Goal: Transaction & Acquisition: Subscribe to service/newsletter

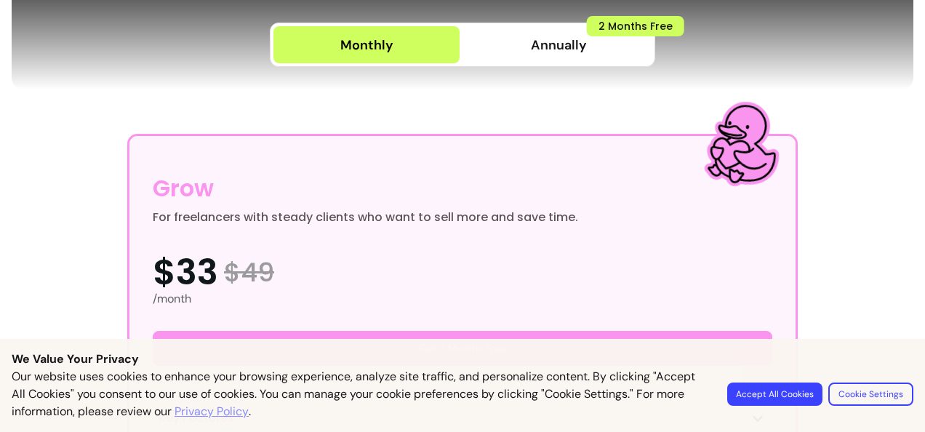
scroll to position [337, 0]
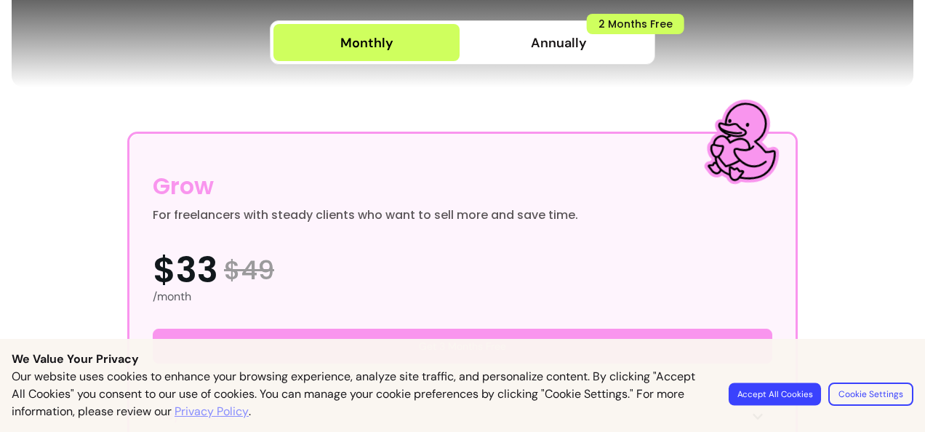
click at [767, 391] on button "Accept All Cookies" at bounding box center [775, 394] width 92 height 23
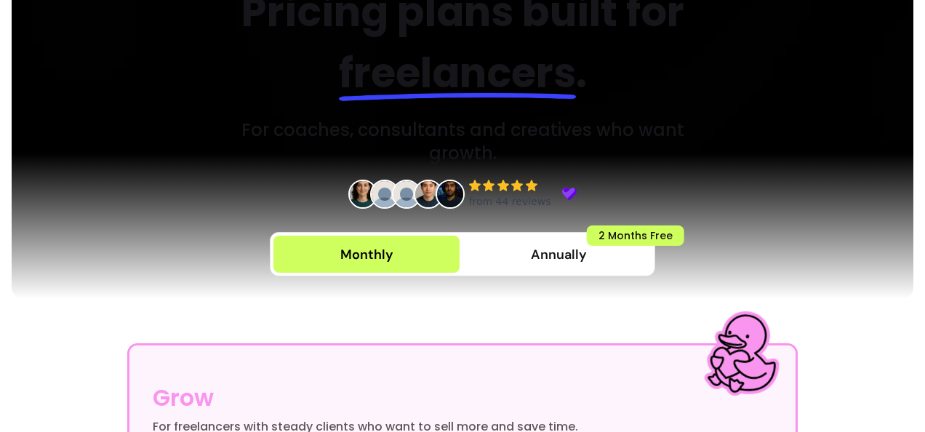
scroll to position [120, 0]
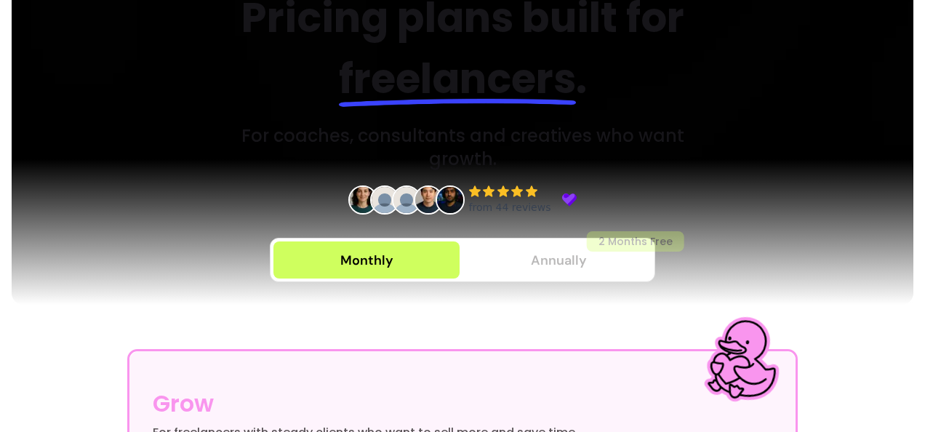
click at [573, 255] on span "Annually" at bounding box center [559, 260] width 56 height 20
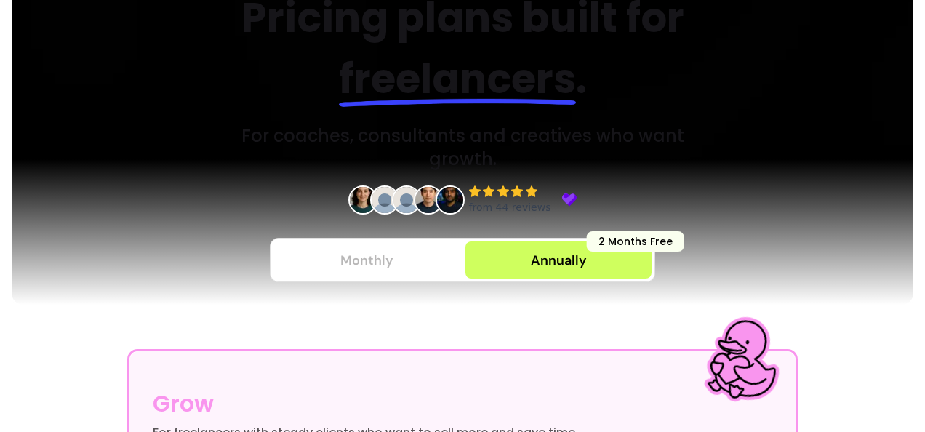
click at [390, 255] on button "Monthly" at bounding box center [366, 259] width 186 height 37
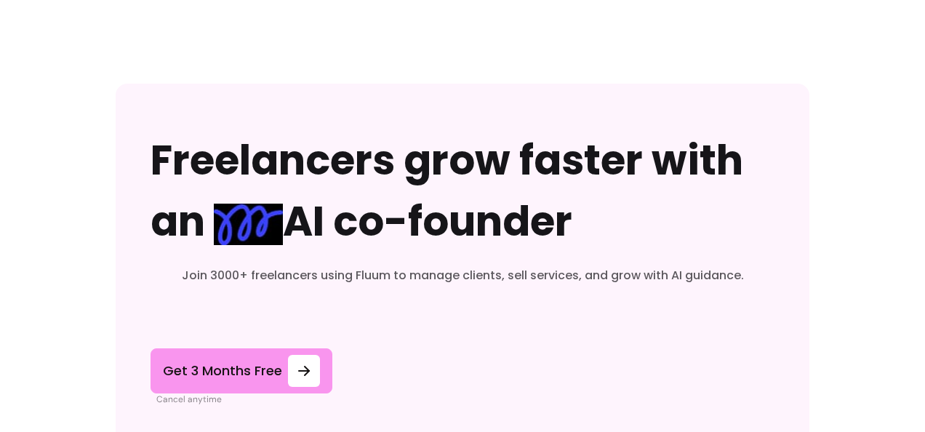
scroll to position [5732, 0]
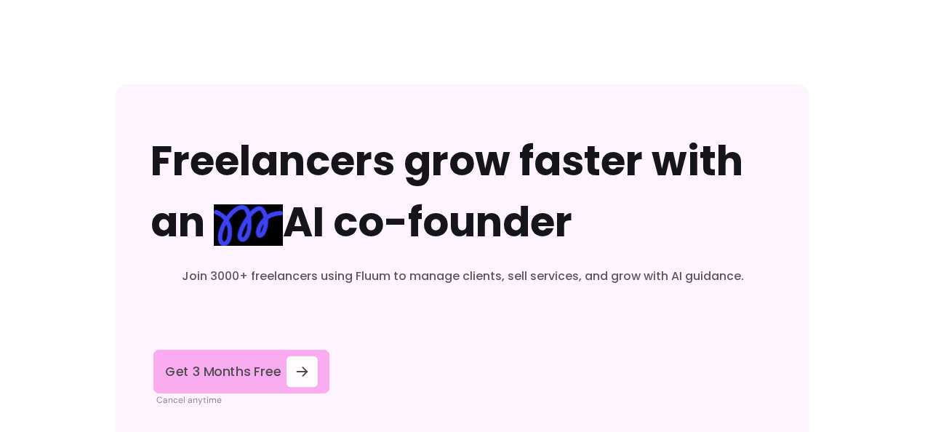
click at [295, 378] on icon at bounding box center [302, 371] width 17 height 17
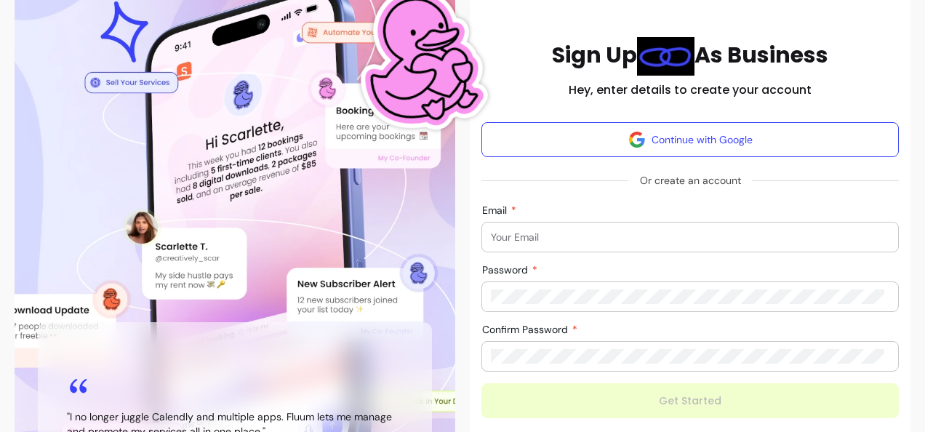
scroll to position [107, 0]
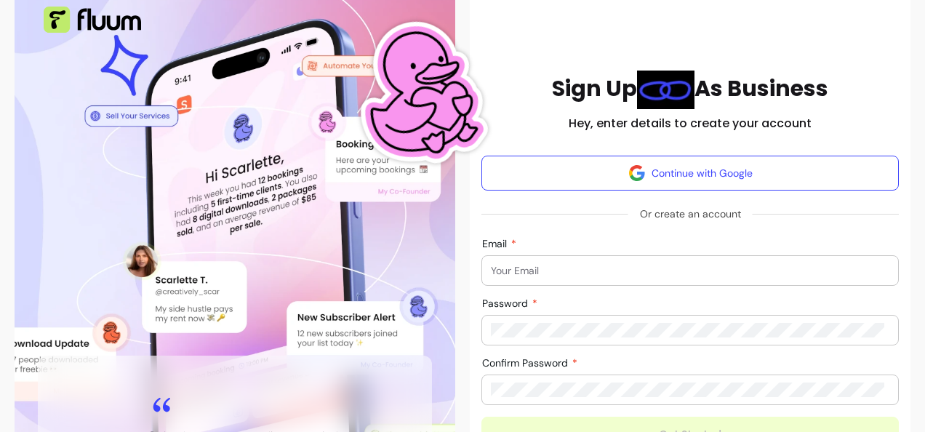
click at [528, 276] on input "Email" at bounding box center [690, 270] width 399 height 15
type input "[EMAIL_ADDRESS][DOMAIN_NAME]"
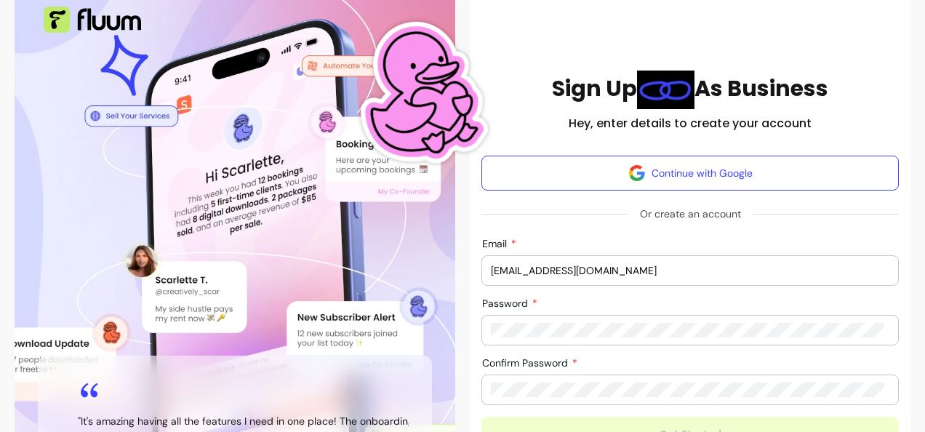
scroll to position [254, 0]
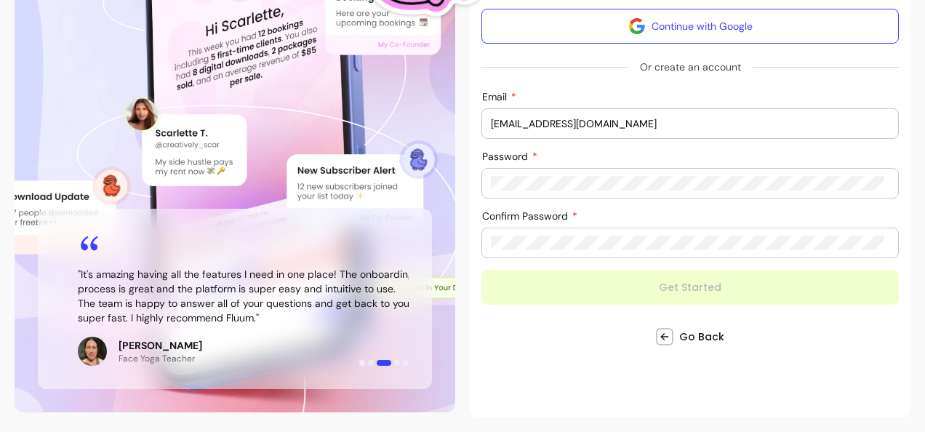
click at [347, 327] on div "" It's amazing having all the features I need in one place! The onboarding proc…" at bounding box center [246, 299] width 336 height 134
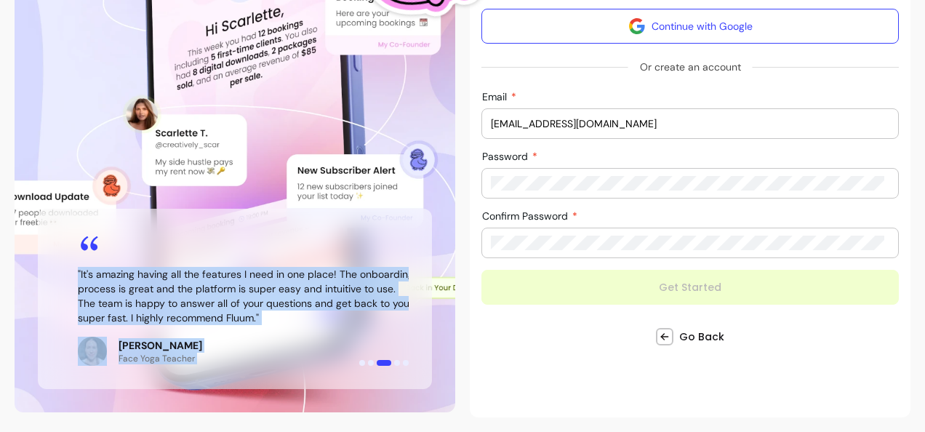
drag, startPoint x: 361, startPoint y: 360, endPoint x: 370, endPoint y: 367, distance: 11.9
click at [370, 367] on div "" I no longer juggle Calendly and multiple apps. Fluum lets me manage and promo…" at bounding box center [235, 299] width 394 height 180
click at [370, 367] on div "Illustration of Fluum AI Co-Founder on a smartphone, showing solo business perf…" at bounding box center [235, 299] width 394 height 180
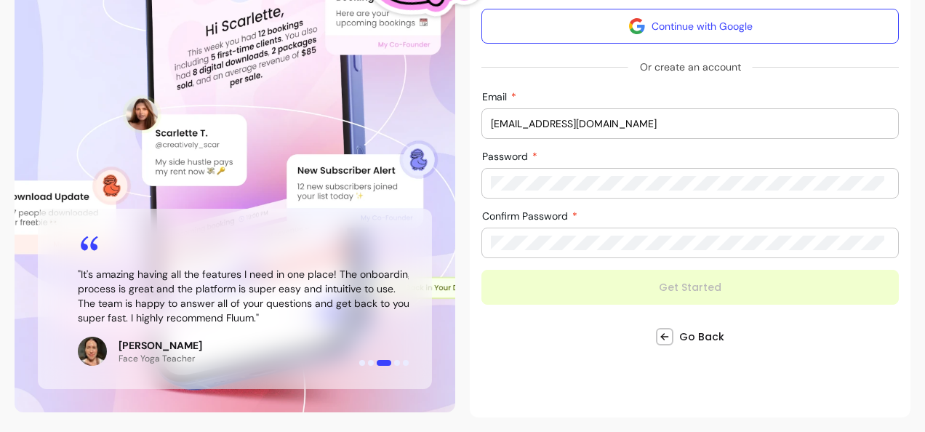
click at [369, 367] on div "Illustration of Fluum AI Co-Founder on a smartphone, showing solo business perf…" at bounding box center [235, 299] width 394 height 180
click at [156, 291] on blockquote "" It's amazing having all the features I need in one place! The onboarding proc…" at bounding box center [246, 296] width 336 height 58
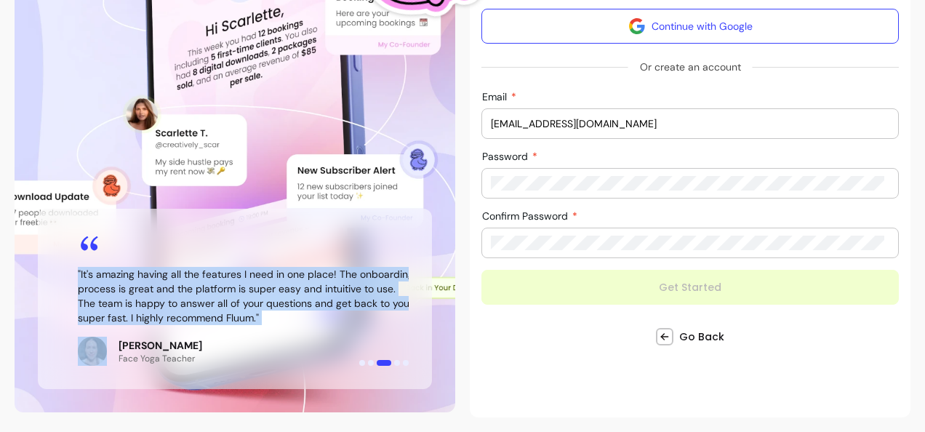
click at [156, 291] on blockquote "" It's amazing having all the features I need in one place! The onboarding proc…" at bounding box center [246, 296] width 336 height 58
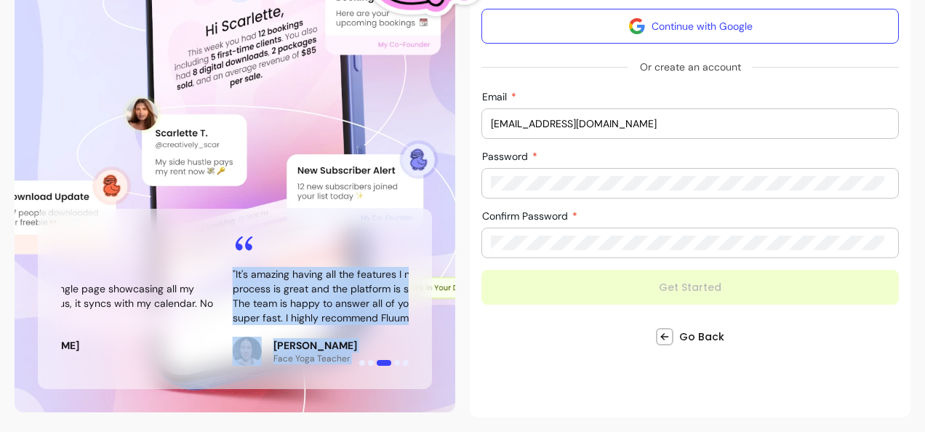
drag, startPoint x: 156, startPoint y: 291, endPoint x: 372, endPoint y: 354, distance: 225.8
click at [372, 354] on div "" It's amazing having all the features I need in one place! The onboarding proc…" at bounding box center [401, 299] width 336 height 134
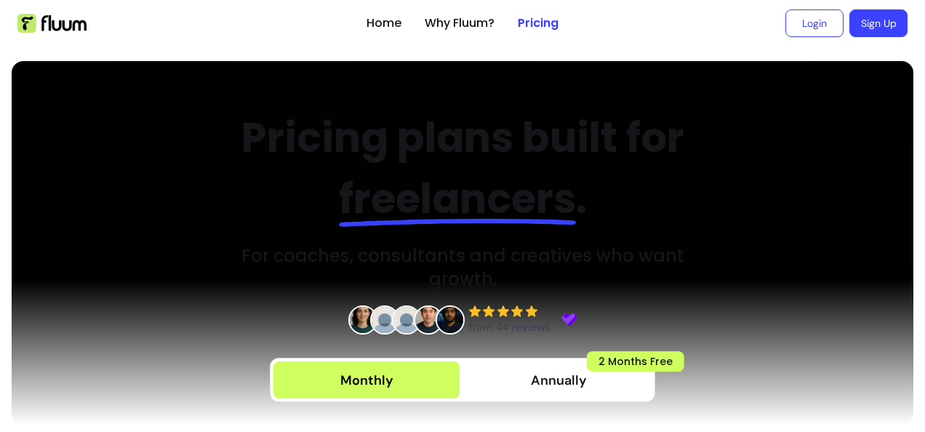
click at [865, 32] on link "Sign Up" at bounding box center [878, 23] width 58 height 28
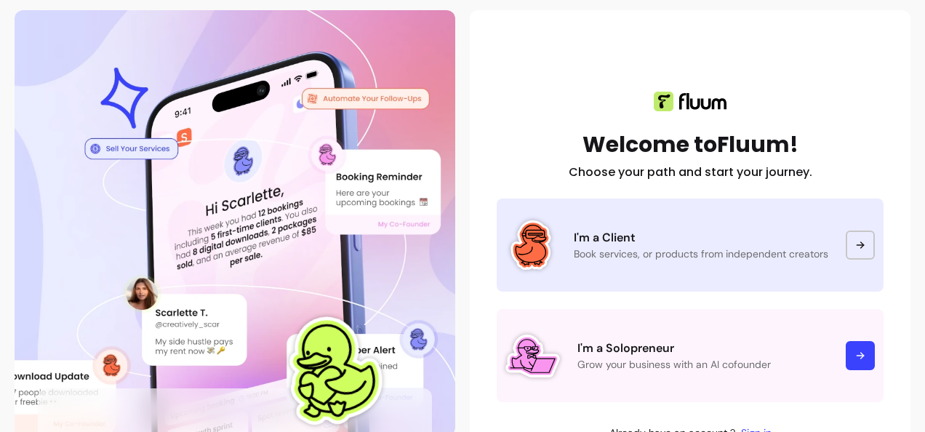
scroll to position [100, 0]
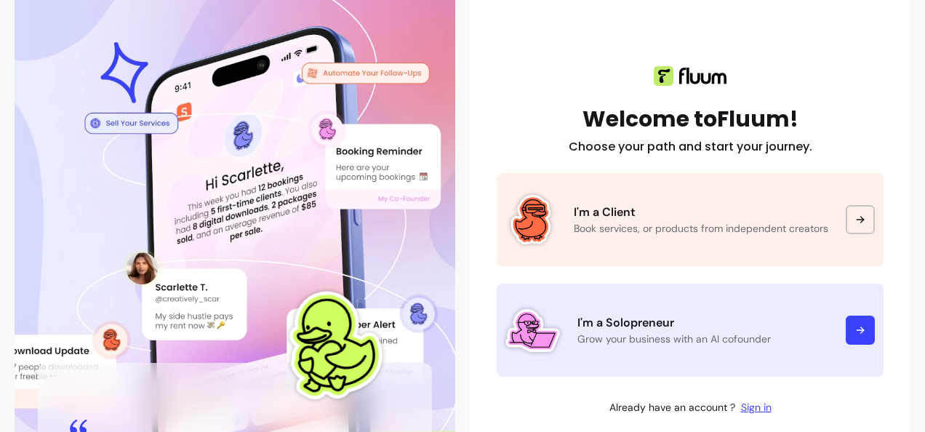
click at [732, 332] on p "Grow your business with an AI cofounder" at bounding box center [702, 339] width 251 height 15
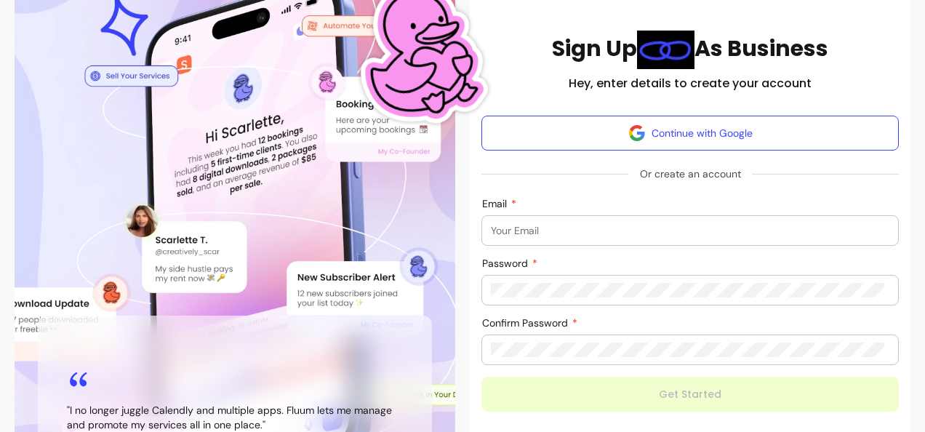
scroll to position [145, 0]
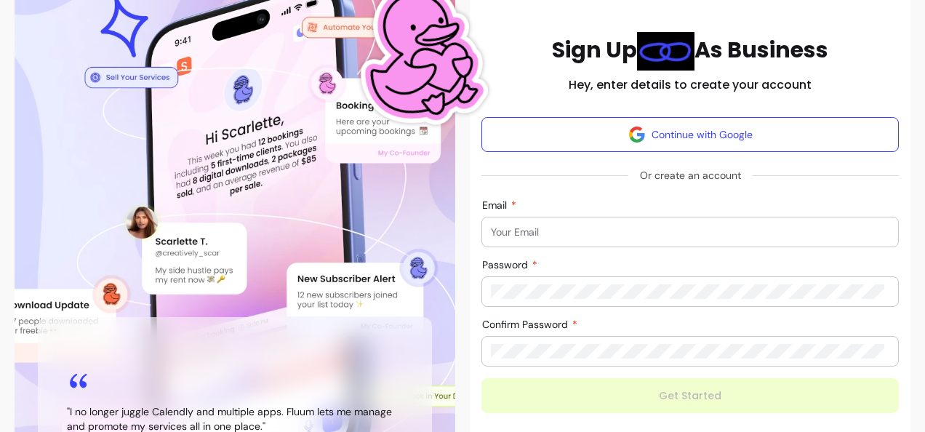
click at [595, 245] on div at bounding box center [690, 231] width 399 height 29
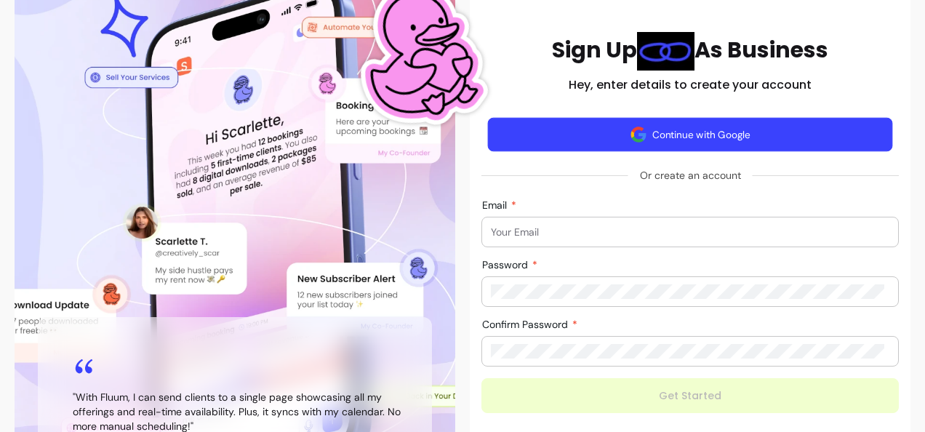
click at [601, 143] on button "Continue with Google" at bounding box center [690, 134] width 405 height 34
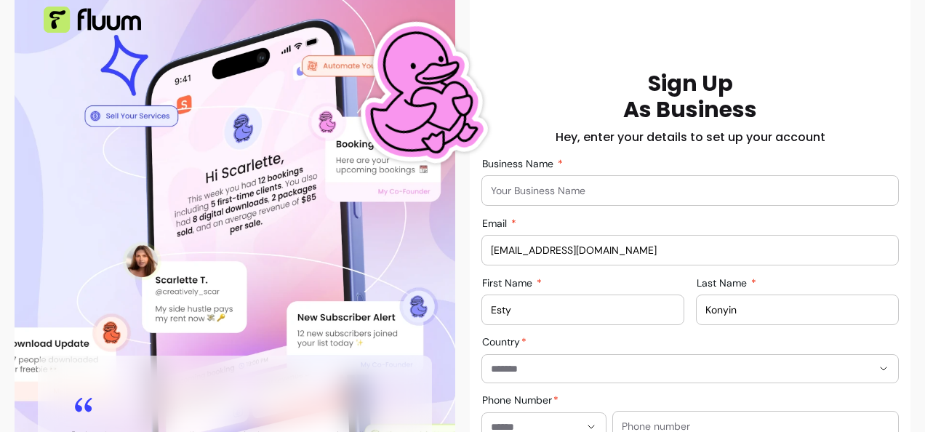
scroll to position [116, 0]
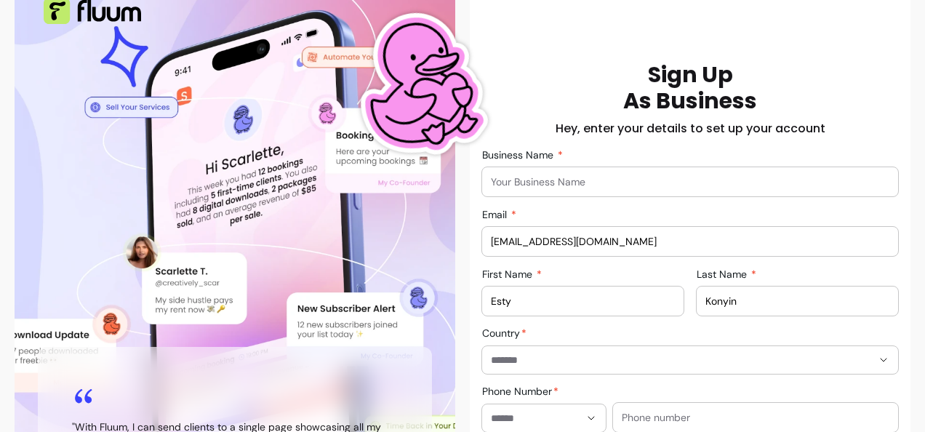
click at [521, 176] on input "Business Name" at bounding box center [690, 182] width 399 height 15
type input "EstyUI.X"
click at [583, 243] on input "[EMAIL_ADDRESS][DOMAIN_NAME]" at bounding box center [690, 241] width 399 height 15
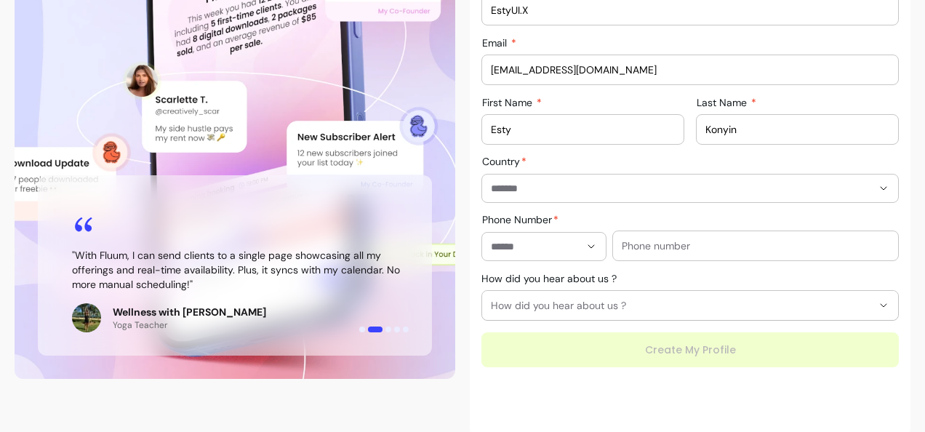
scroll to position [289, 0]
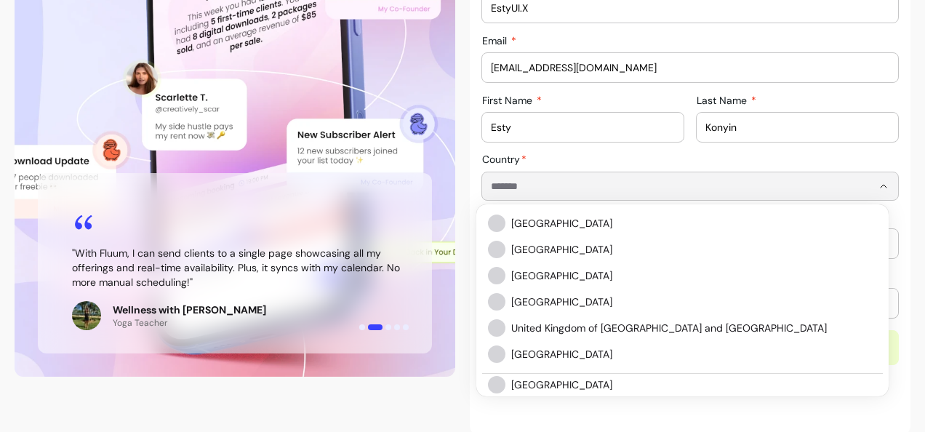
click at [603, 185] on input "Country" at bounding box center [670, 186] width 358 height 15
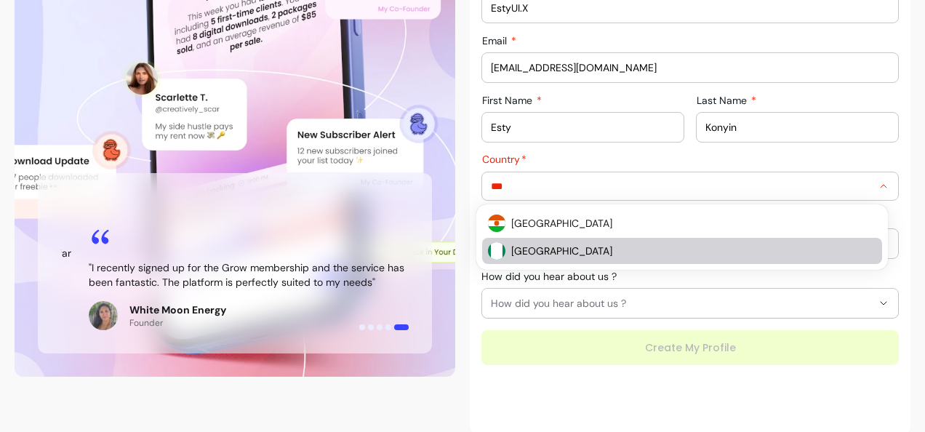
click at [564, 245] on span "[GEOGRAPHIC_DATA]" at bounding box center [686, 251] width 351 height 15
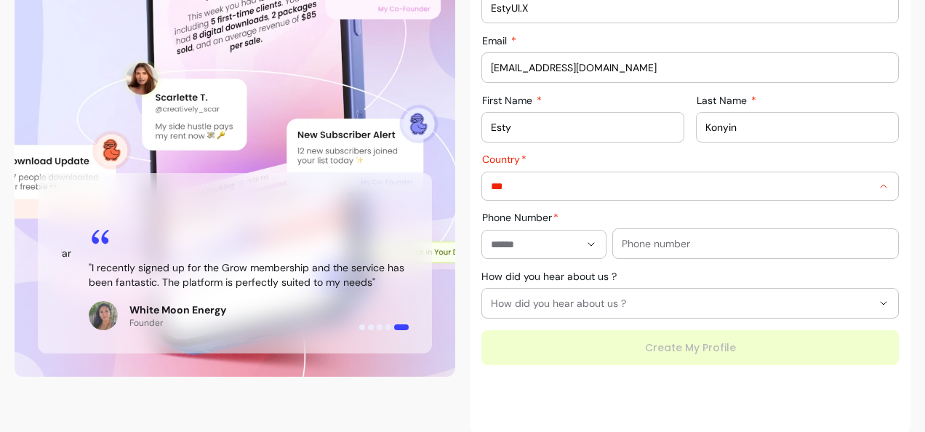
type input "*******"
type input "**********"
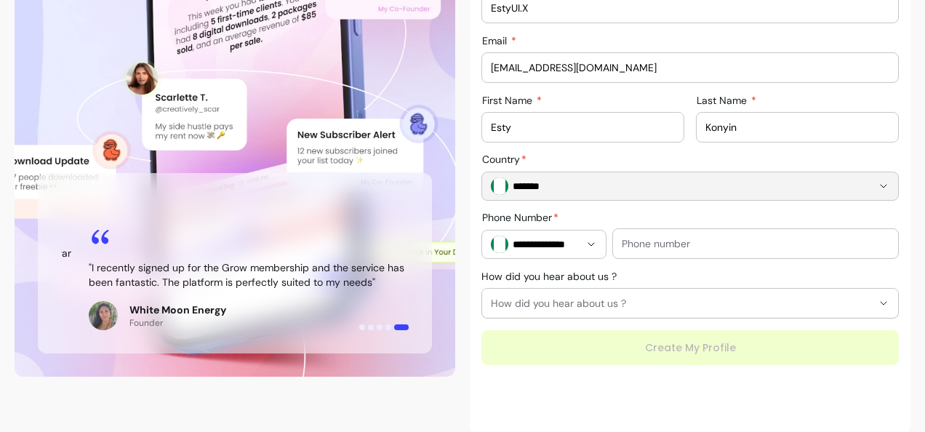
type input "*******"
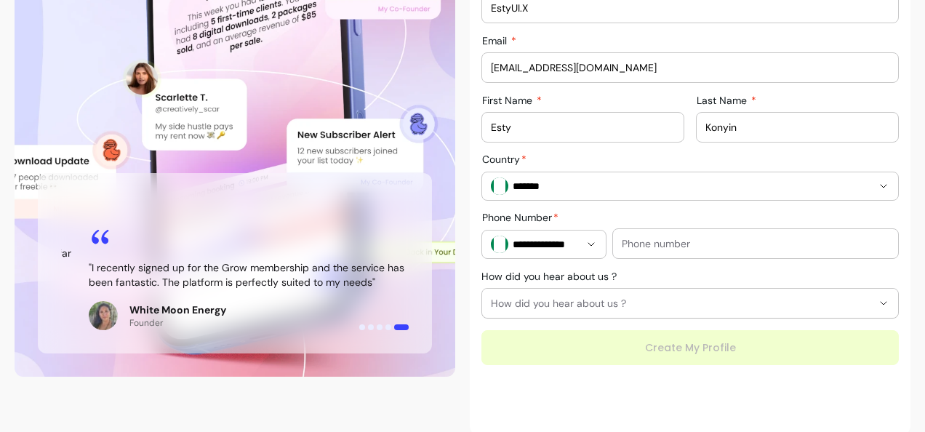
click at [639, 246] on input "text" at bounding box center [756, 243] width 268 height 15
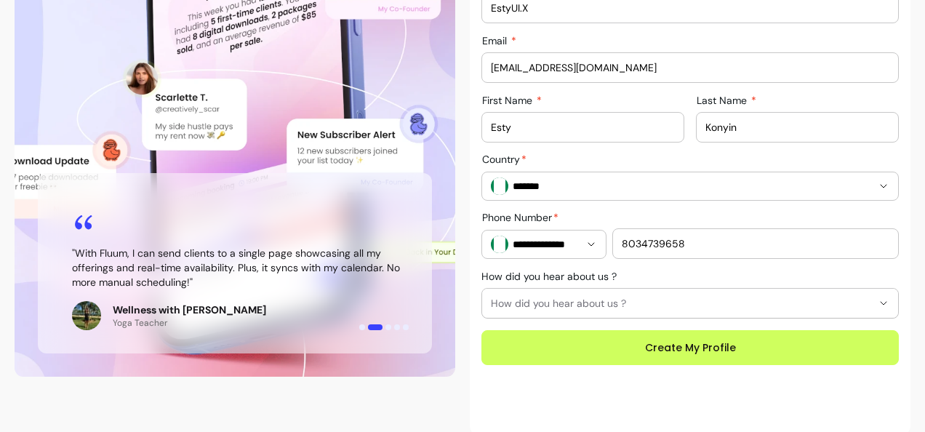
type input "8034739658"
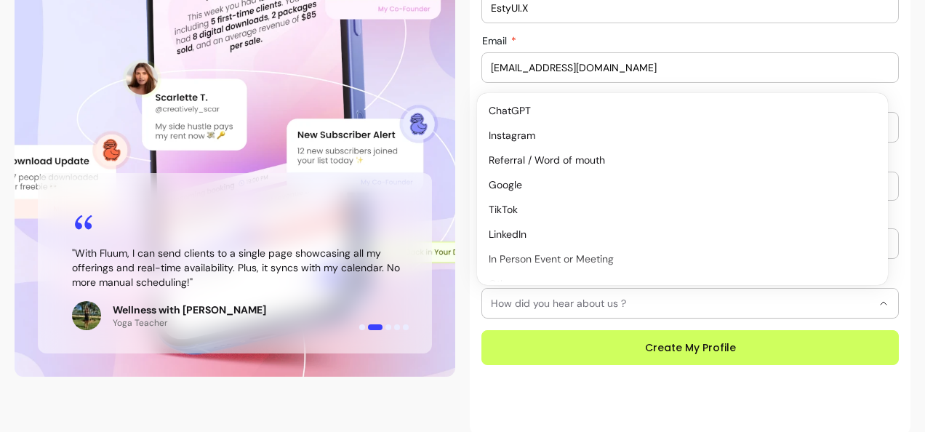
click at [601, 296] on span "How did you hear about us ?" at bounding box center [681, 303] width 381 height 15
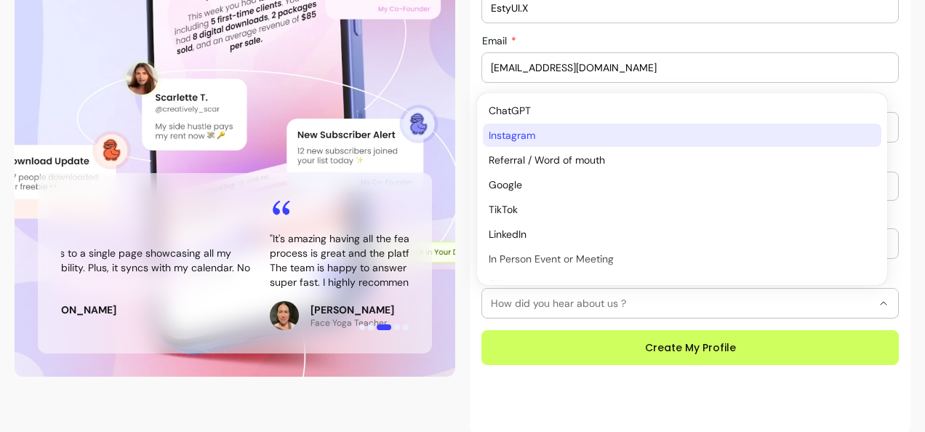
click at [567, 136] on span "Instagram" at bounding box center [675, 135] width 373 height 15
select select "*********"
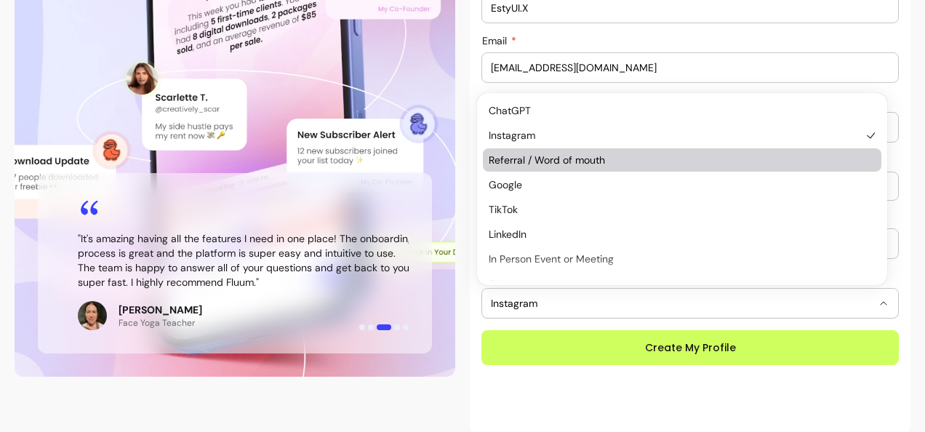
click at [547, 148] on ul "ChatGPT Instagram Referral / Word of mouth Google TikTok LinkedIn In Person Eve…" at bounding box center [682, 197] width 399 height 196
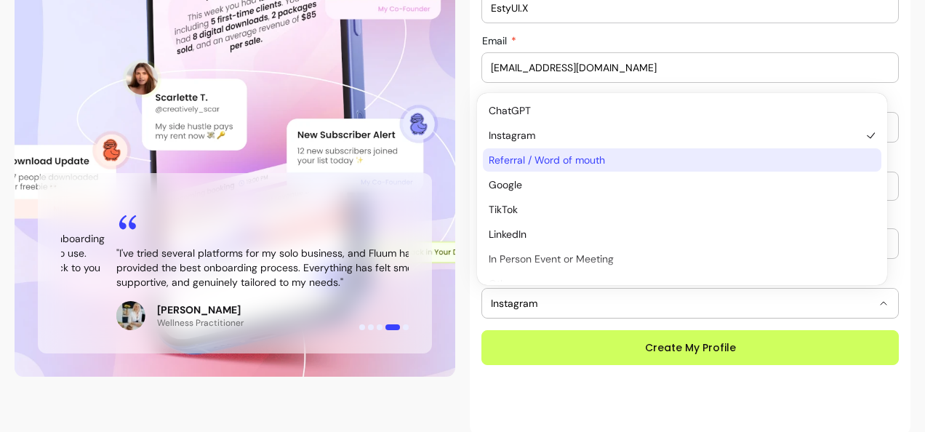
click at [561, 157] on span "Referral / Word of mouth" at bounding box center [675, 160] width 373 height 15
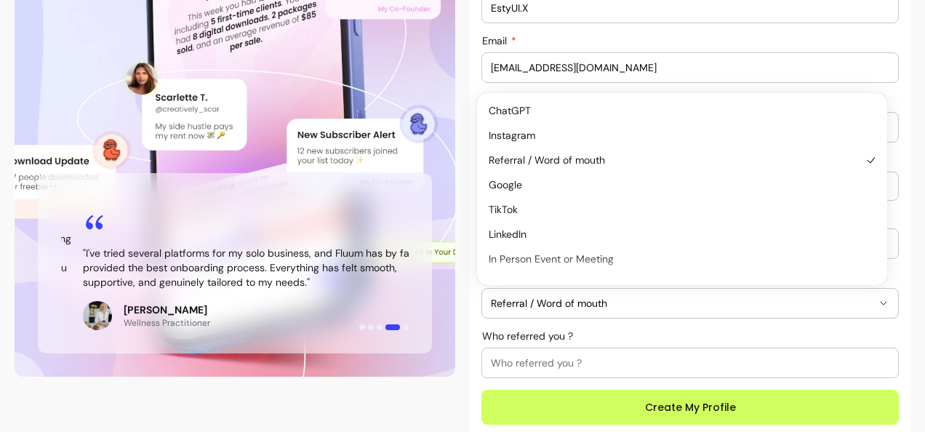
click at [536, 350] on div at bounding box center [690, 362] width 399 height 29
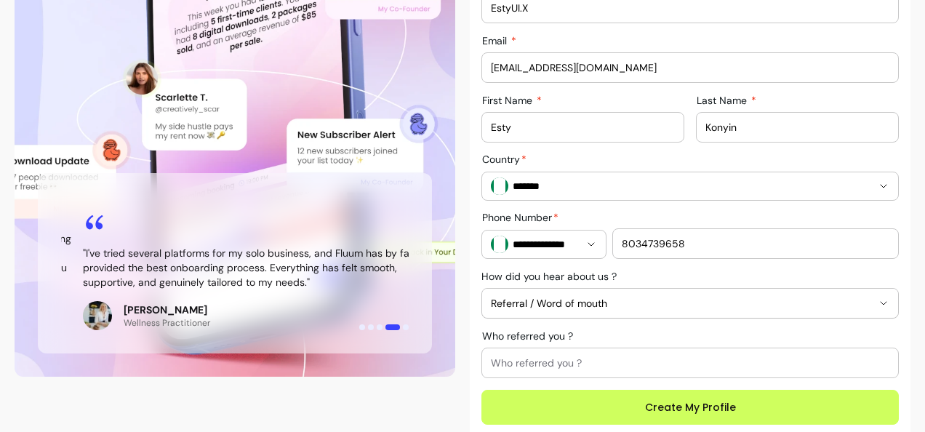
click at [526, 361] on input "Who referred you ?" at bounding box center [690, 363] width 399 height 15
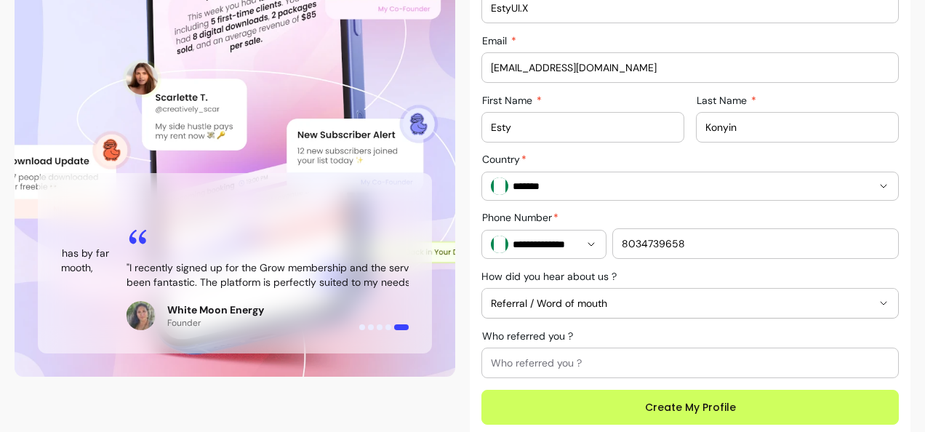
select select "**********"
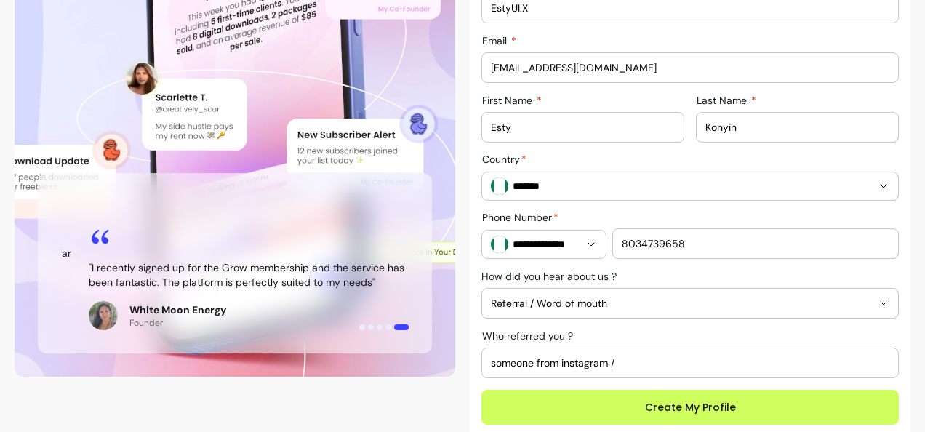
click at [611, 363] on input "someone from instagram /" at bounding box center [690, 363] width 399 height 15
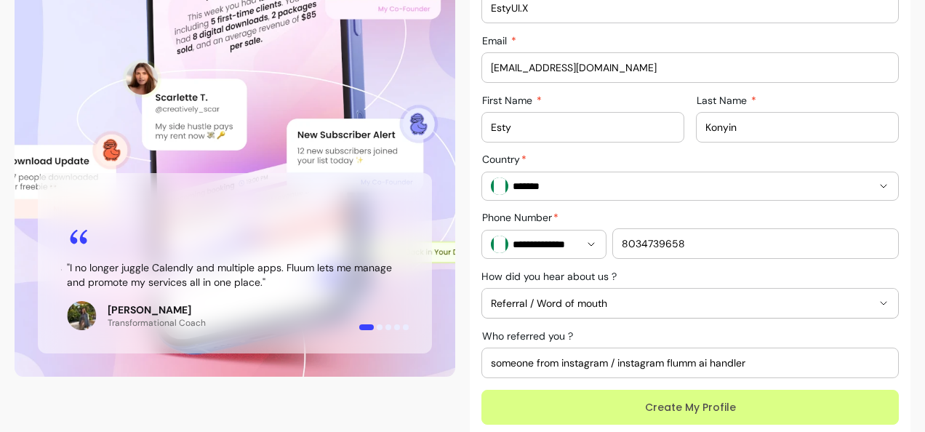
type input "someone from instagram / instagram flumm ai handler"
click at [695, 417] on button "Create My Profile" at bounding box center [690, 408] width 405 height 34
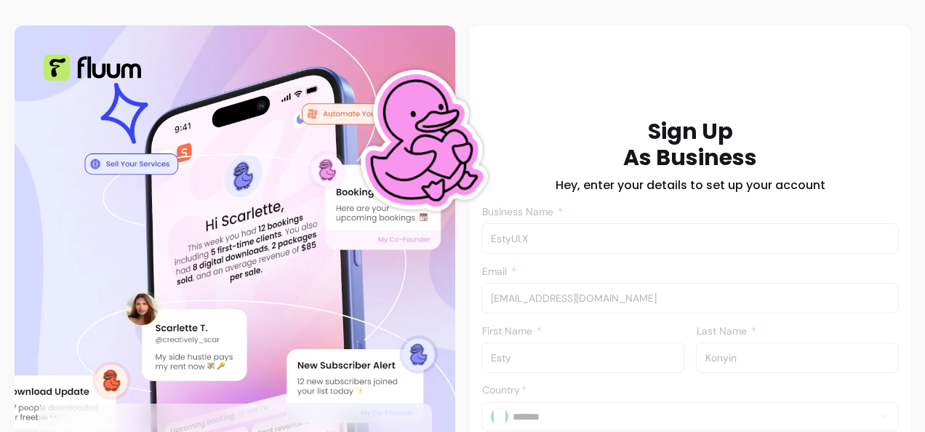
scroll to position [0, 0]
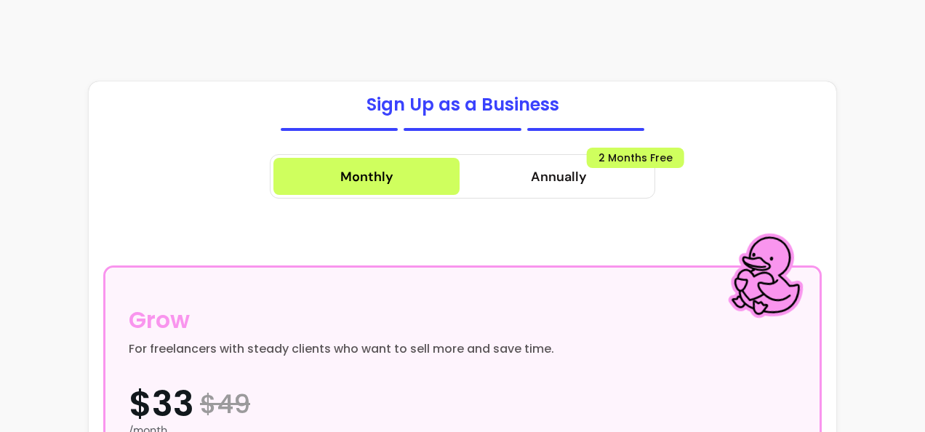
click at [397, 349] on div "For freelancers with steady clients who want to sell more and save time." at bounding box center [341, 348] width 425 height 17
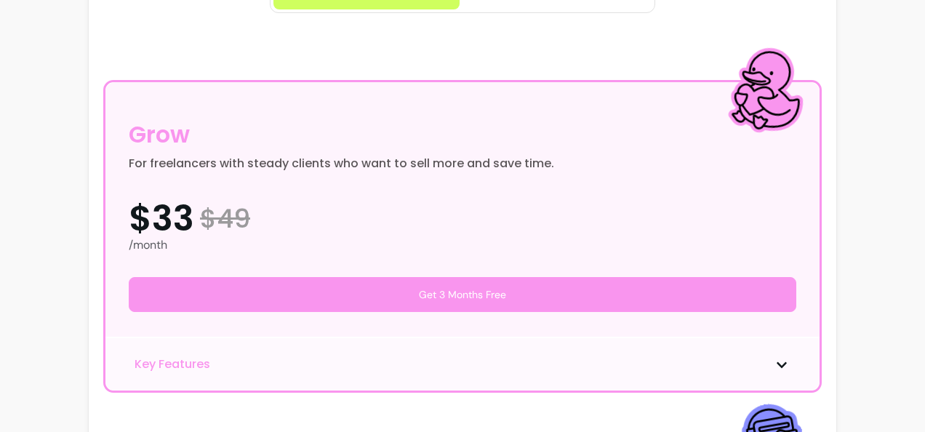
scroll to position [186, 0]
click at [418, 253] on div "Grow For freelancers with steady clients who want to sell more and save time. $…" at bounding box center [462, 207] width 714 height 253
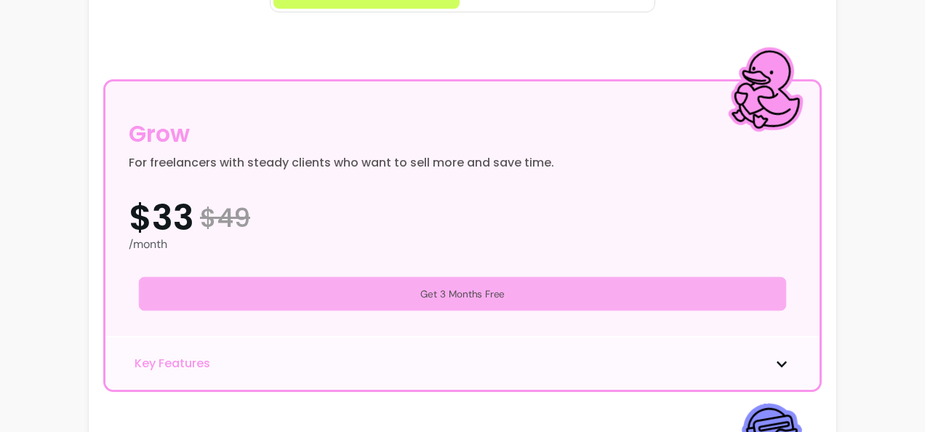
click at [435, 292] on button "Get 3 Months Free" at bounding box center [462, 294] width 647 height 34
